Goal: Transaction & Acquisition: Purchase product/service

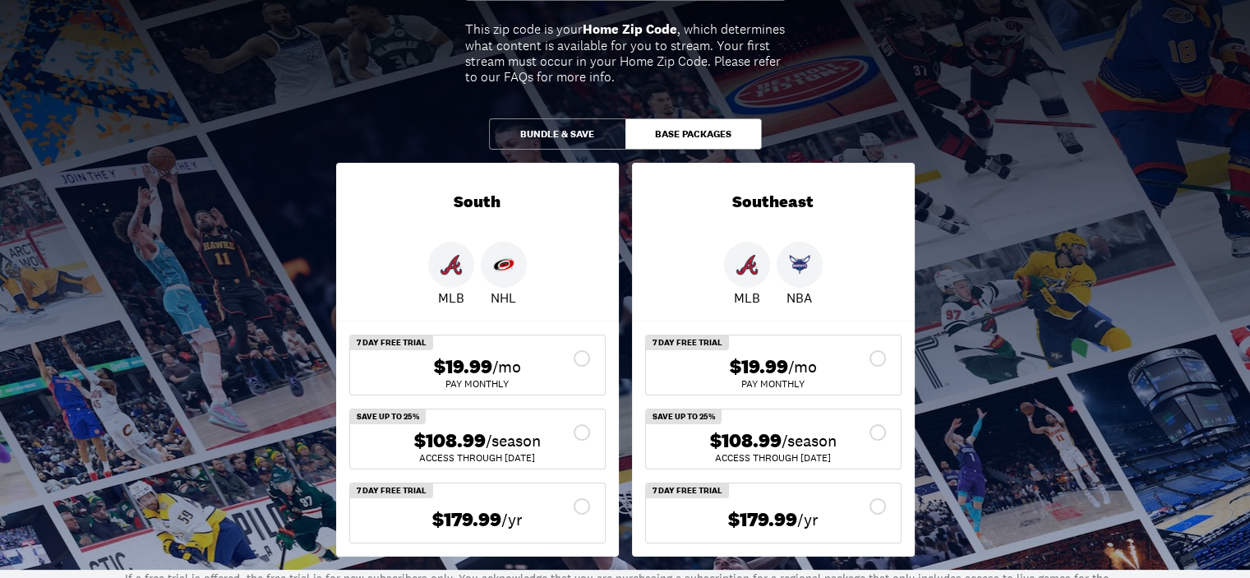
scroll to position [220, 0]
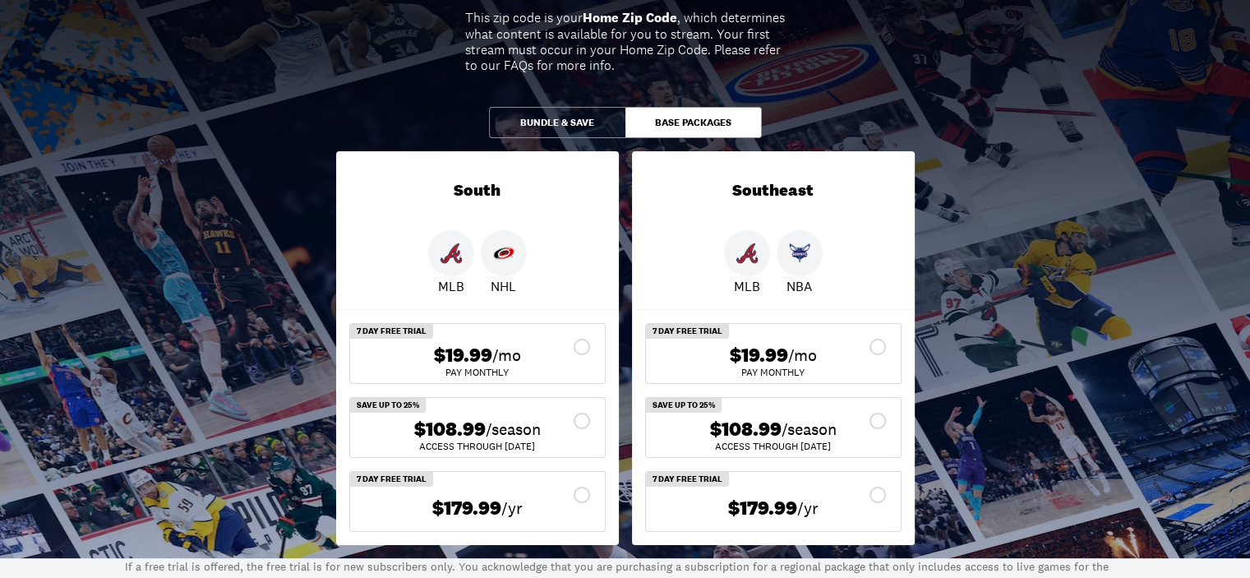
click at [566, 112] on button "Bundle & Save" at bounding box center [557, 122] width 136 height 31
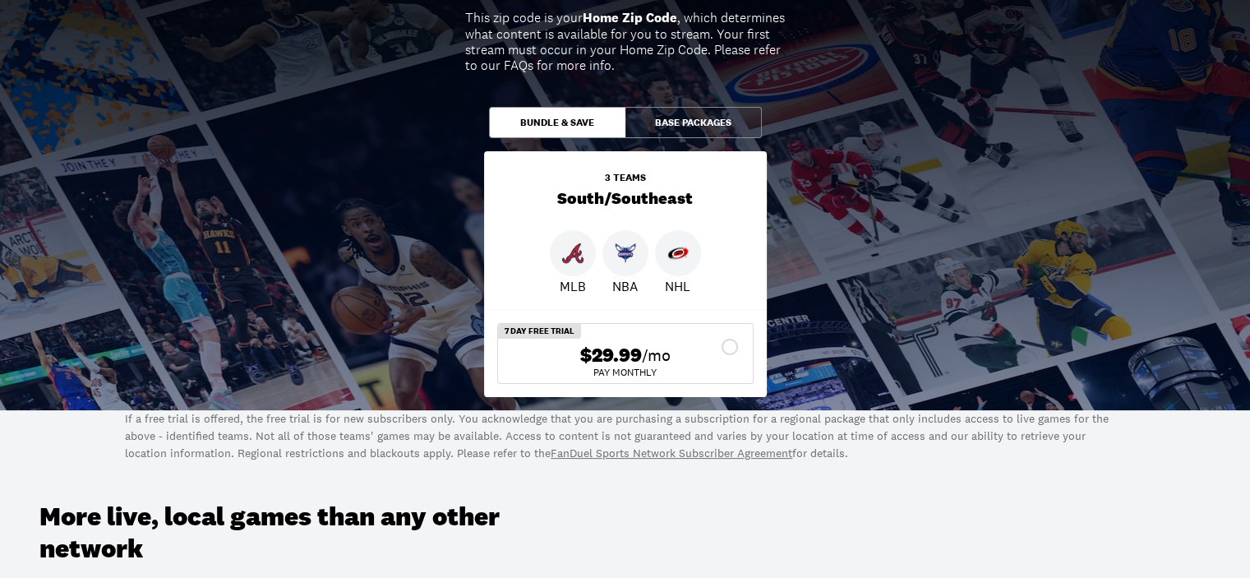
click at [691, 127] on button "Base Packages" at bounding box center [693, 122] width 136 height 31
